Goal: Task Accomplishment & Management: Use online tool/utility

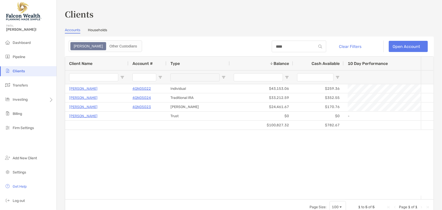
scroll to position [0, 478]
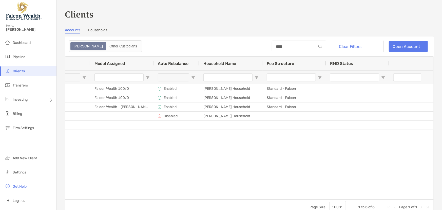
click at [21, 72] on span "Clients" at bounding box center [19, 71] width 12 height 4
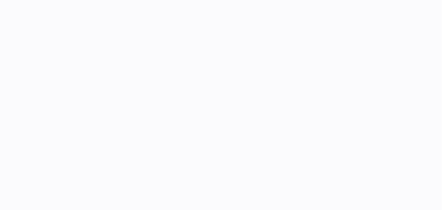
click at [21, 0] on html "Apr 10, '25" at bounding box center [221, 0] width 442 height 0
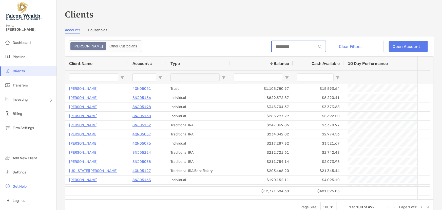
click at [279, 46] on input at bounding box center [294, 46] width 44 height 4
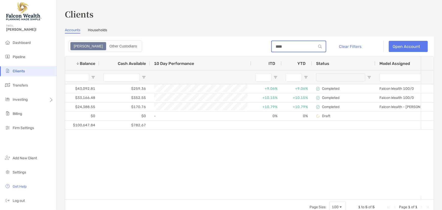
scroll to position [0, 35]
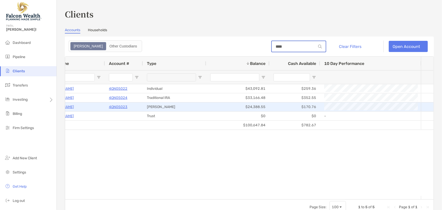
type input "****"
click at [120, 106] on p "4QN05023" at bounding box center [118, 106] width 18 height 6
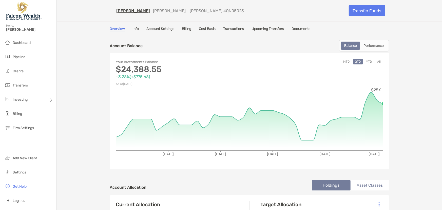
click at [377, 60] on button "All" at bounding box center [379, 62] width 8 height 6
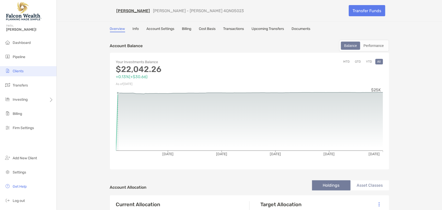
click at [18, 72] on span "Clients" at bounding box center [18, 71] width 11 height 4
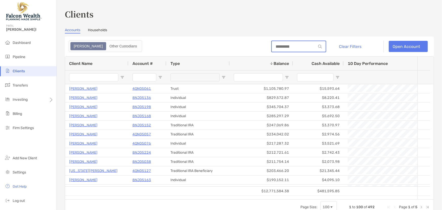
click at [295, 46] on input at bounding box center [294, 46] width 44 height 4
click at [278, 47] on input at bounding box center [294, 46] width 44 height 4
click at [15, 72] on span "Clients" at bounding box center [19, 71] width 12 height 4
click at [17, 71] on span "Clients" at bounding box center [19, 71] width 12 height 4
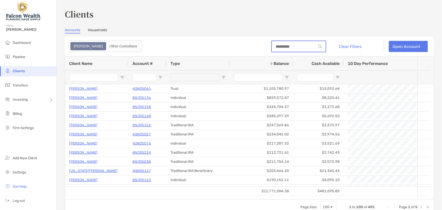
click at [273, 45] on input at bounding box center [294, 46] width 44 height 4
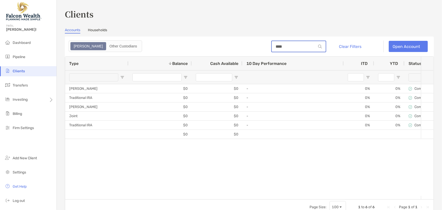
scroll to position [0, 116]
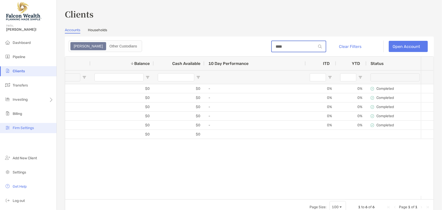
type input "****"
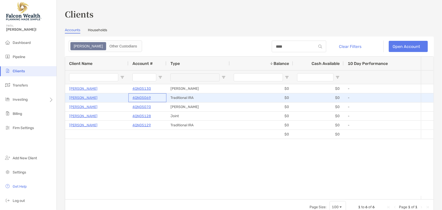
click at [144, 96] on p "4QN05069" at bounding box center [141, 97] width 18 height 6
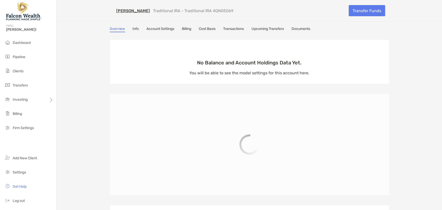
click at [268, 27] on link "Upcoming Transfers" at bounding box center [268, 30] width 32 height 6
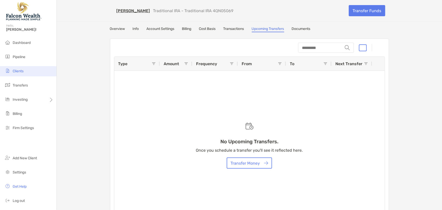
click at [23, 71] on span "Clients" at bounding box center [18, 71] width 11 height 4
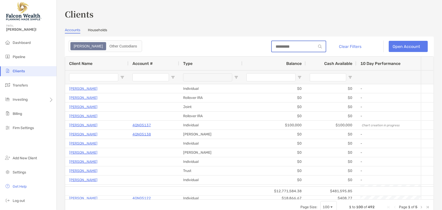
click at [274, 46] on input at bounding box center [294, 46] width 44 height 4
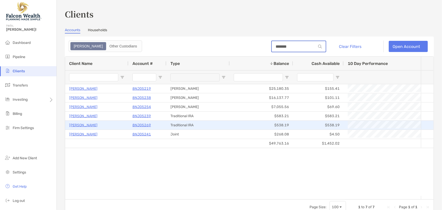
type input "*******"
click at [144, 124] on p "8NJ05269" at bounding box center [141, 125] width 18 height 6
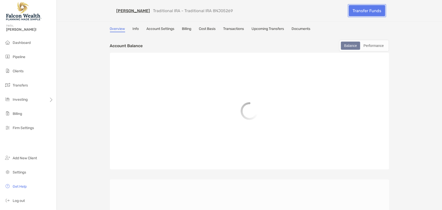
click at [360, 12] on link "Transfer Funds" at bounding box center [366, 10] width 36 height 11
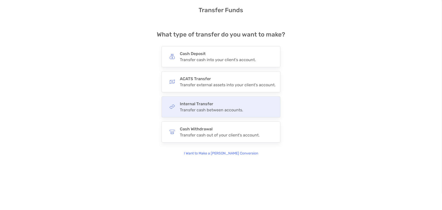
click at [200, 108] on div "Transfer cash between accounts." at bounding box center [211, 109] width 63 height 5
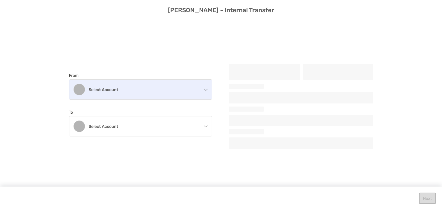
click at [119, 86] on div "Select account" at bounding box center [140, 89] width 142 height 20
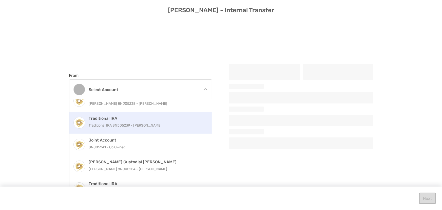
scroll to position [12, 0]
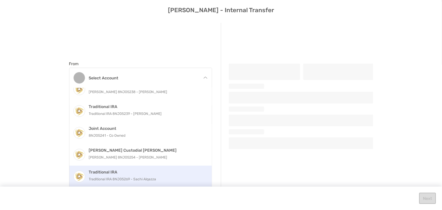
click at [120, 176] on p "Traditional IRA 8NJ05269 - Sachi Alqazza" at bounding box center [146, 179] width 114 height 6
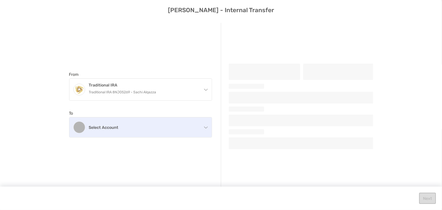
click at [107, 130] on div "Select account" at bounding box center [140, 127] width 142 height 20
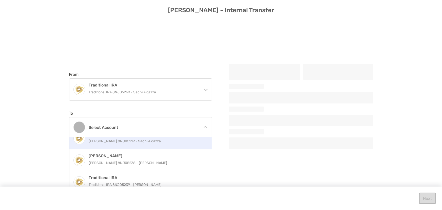
click at [114, 138] on p "[PERSON_NAME] 8NJ05219 - Sachi Alqazza" at bounding box center [146, 141] width 114 height 6
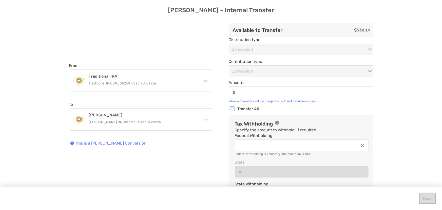
type input "******"
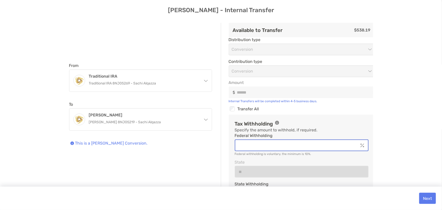
click at [343, 143] on input "Federal Withholding" at bounding box center [296, 145] width 123 height 4
type input "*"
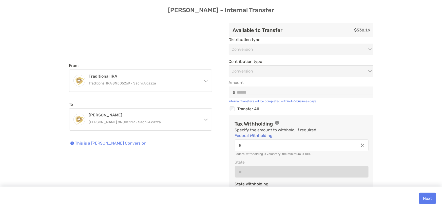
click at [369, 126] on div "Tax Withholding Specify the amount to withhold, if required. Federal Withholdin…" at bounding box center [301, 169] width 146 height 111
click at [426, 196] on button "Next" at bounding box center [427, 197] width 17 height 11
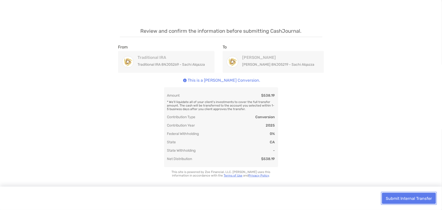
click at [409, 196] on button "Submit Internal Transfer" at bounding box center [409, 197] width 54 height 11
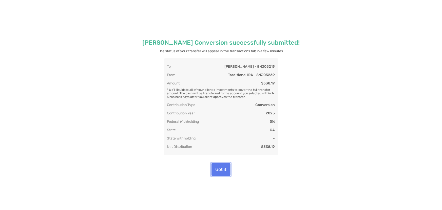
click at [224, 176] on button "Got it" at bounding box center [220, 169] width 19 height 13
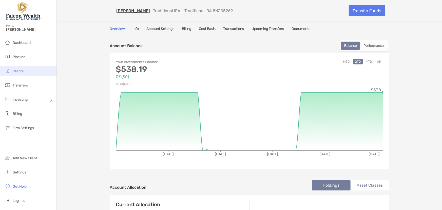
click at [18, 71] on span "Clients" at bounding box center [18, 71] width 11 height 4
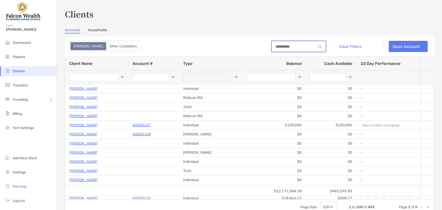
click at [277, 48] on input at bounding box center [294, 46] width 44 height 4
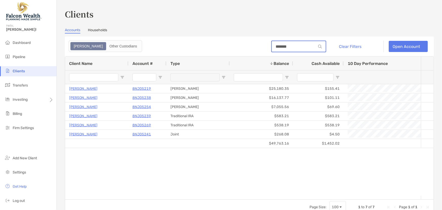
type input "*******"
click at [102, 76] on input "Client Name Filter Input" at bounding box center [93, 77] width 49 height 8
type input "*******"
click at [110, 164] on div "Sachi Alqazza 8NJ05219 [PERSON_NAME] $25,180.35 $155.41 +9.34% +9.54% Completed…" at bounding box center [243, 139] width 356 height 111
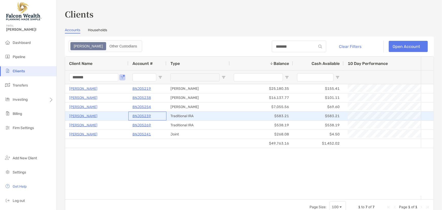
click at [143, 116] on p "8NJ05239" at bounding box center [141, 116] width 18 height 6
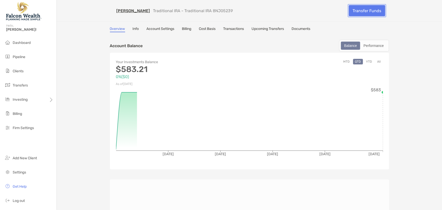
click at [357, 13] on link "Transfer Funds" at bounding box center [366, 10] width 36 height 11
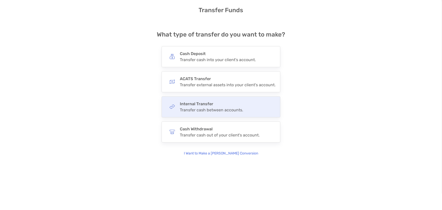
click at [181, 108] on div "Transfer cash between accounts." at bounding box center [211, 109] width 63 height 5
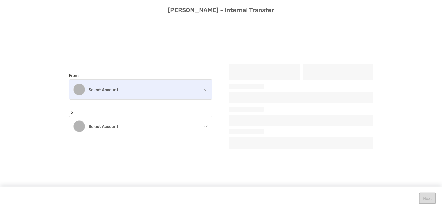
click at [115, 93] on div "Select account" at bounding box center [140, 89] width 142 height 20
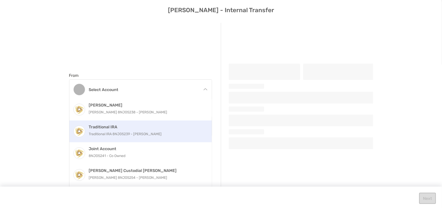
click at [119, 133] on p "Traditional IRA 8NJ05239 - [PERSON_NAME]" at bounding box center [146, 134] width 114 height 6
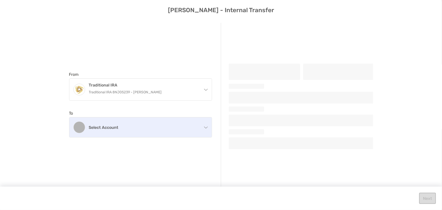
click at [119, 126] on h4 "Select account" at bounding box center [143, 127] width 109 height 5
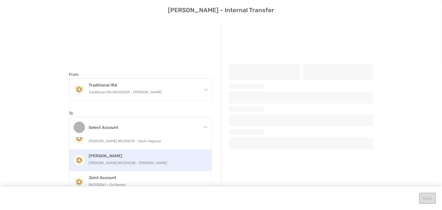
click at [122, 163] on p "[PERSON_NAME] 8NJ05238 - [PERSON_NAME]" at bounding box center [146, 162] width 114 height 6
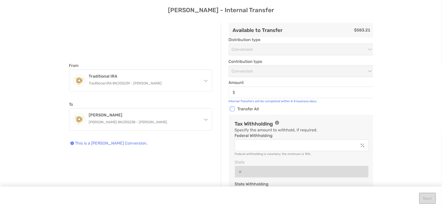
type input "******"
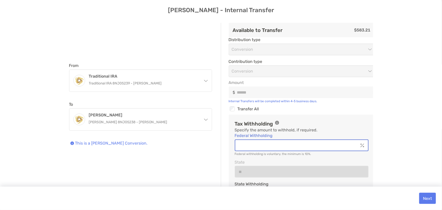
click at [247, 145] on input "Federal Withholding" at bounding box center [296, 145] width 123 height 4
type input "*"
click at [385, 113] on div "From Traditional IRA Traditional IRA 8NJ05239 - [PERSON_NAME] [PERSON_NAME] [PE…" at bounding box center [220, 110] width 433 height 175
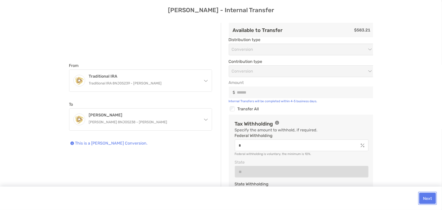
click at [427, 198] on button "Next" at bounding box center [427, 197] width 17 height 11
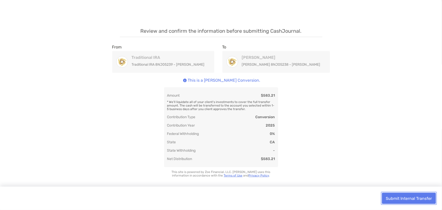
click at [416, 196] on button "Submit Internal Transfer" at bounding box center [409, 197] width 54 height 11
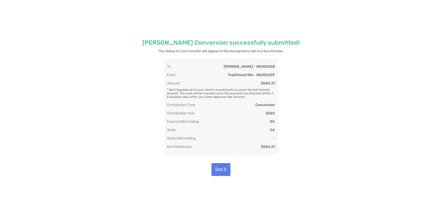
drag, startPoint x: 231, startPoint y: 167, endPoint x: 217, endPoint y: 172, distance: 14.2
click at [222, 167] on div "Got it" at bounding box center [221, 169] width 202 height 13
click at [217, 172] on button "Got it" at bounding box center [220, 169] width 19 height 13
